Goal: Entertainment & Leisure: Consume media (video, audio)

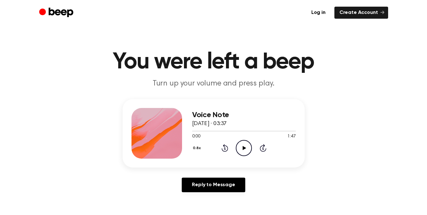
click at [238, 147] on icon "Play Audio" at bounding box center [244, 148] width 16 height 16
click at [221, 131] on div at bounding box center [244, 130] width 104 height 5
click at [226, 145] on icon at bounding box center [225, 148] width 7 height 8
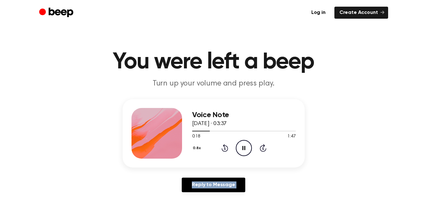
click at [226, 145] on icon at bounding box center [225, 148] width 7 height 8
click at [223, 146] on icon "Rewind 5 seconds" at bounding box center [224, 148] width 7 height 8
click at [223, 147] on icon "Rewind 5 seconds" at bounding box center [224, 148] width 7 height 8
